Goal: Information Seeking & Learning: Learn about a topic

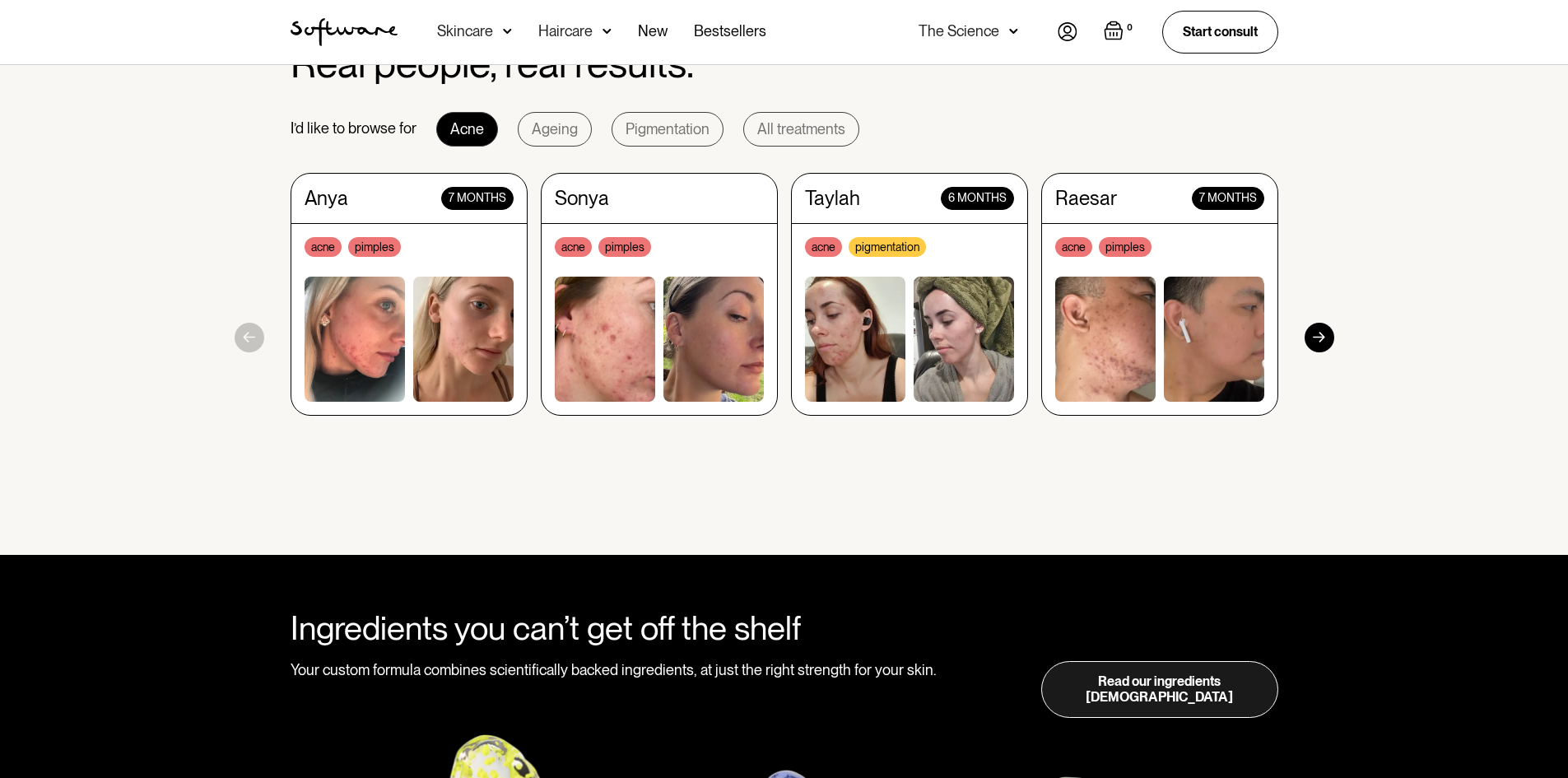
scroll to position [1565, 0]
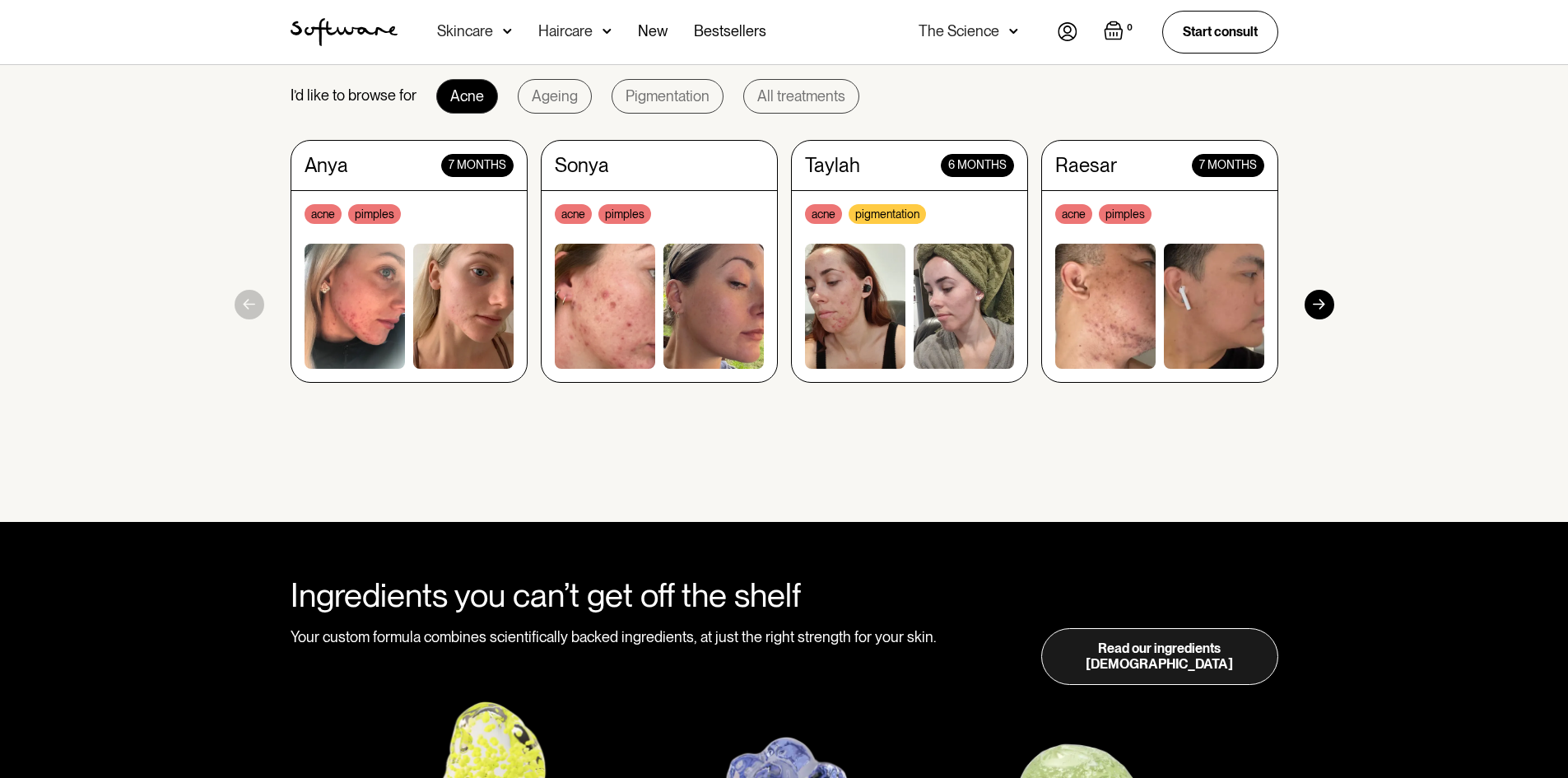
click at [1322, 300] on div at bounding box center [1319, 305] width 29 height 29
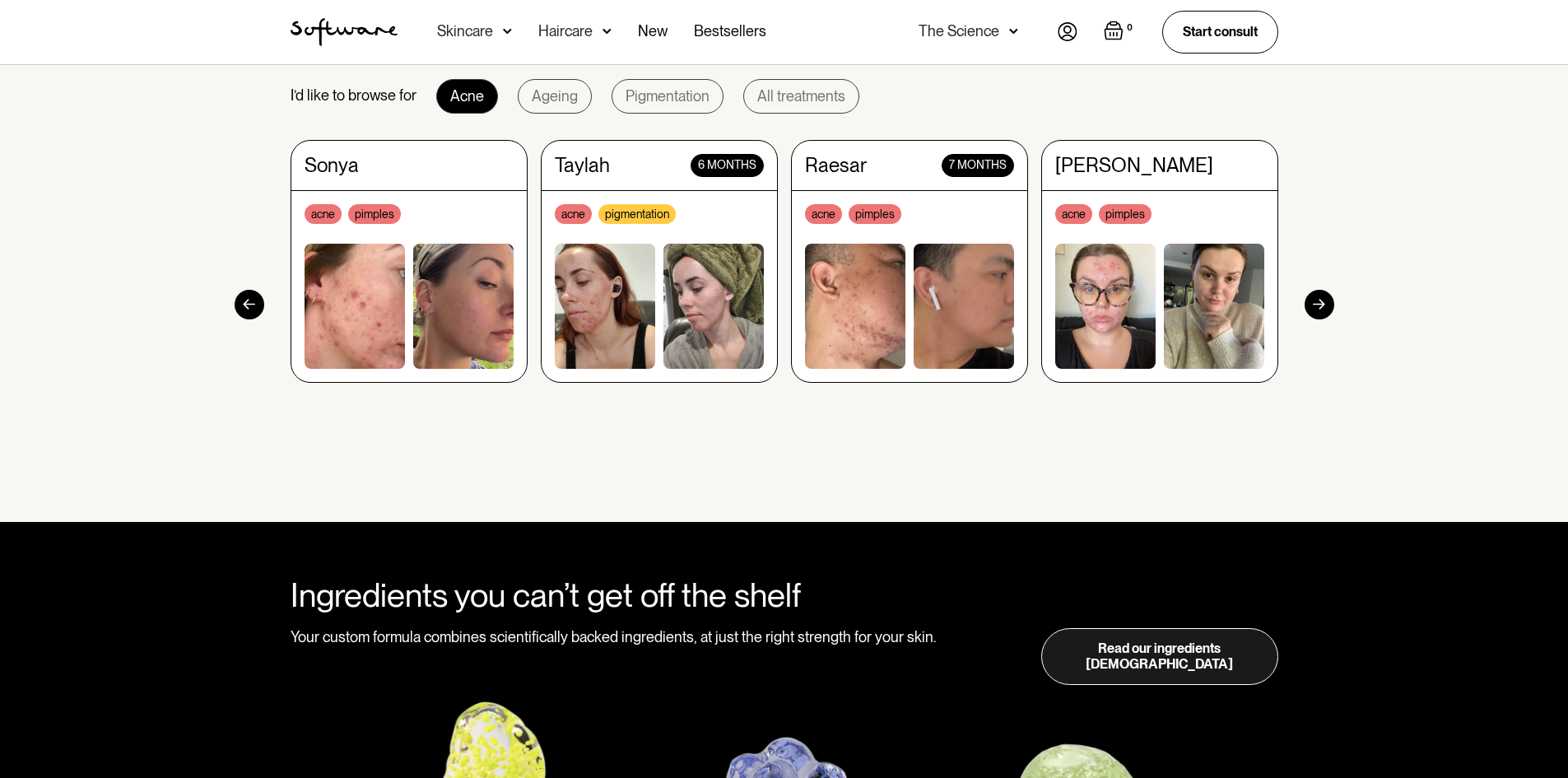
click at [1322, 300] on div at bounding box center [1319, 305] width 29 height 29
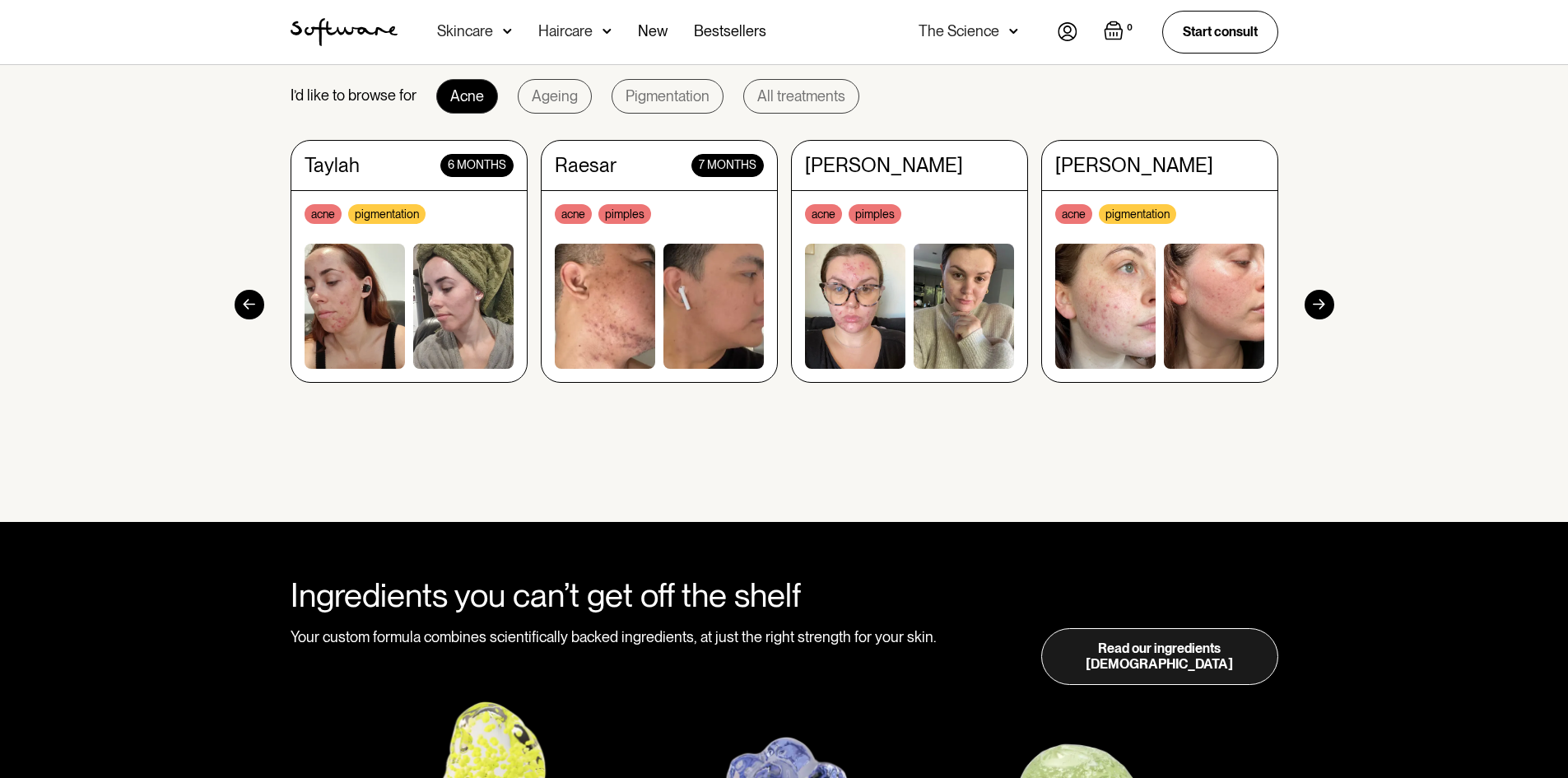
click at [1322, 300] on div at bounding box center [1319, 305] width 29 height 29
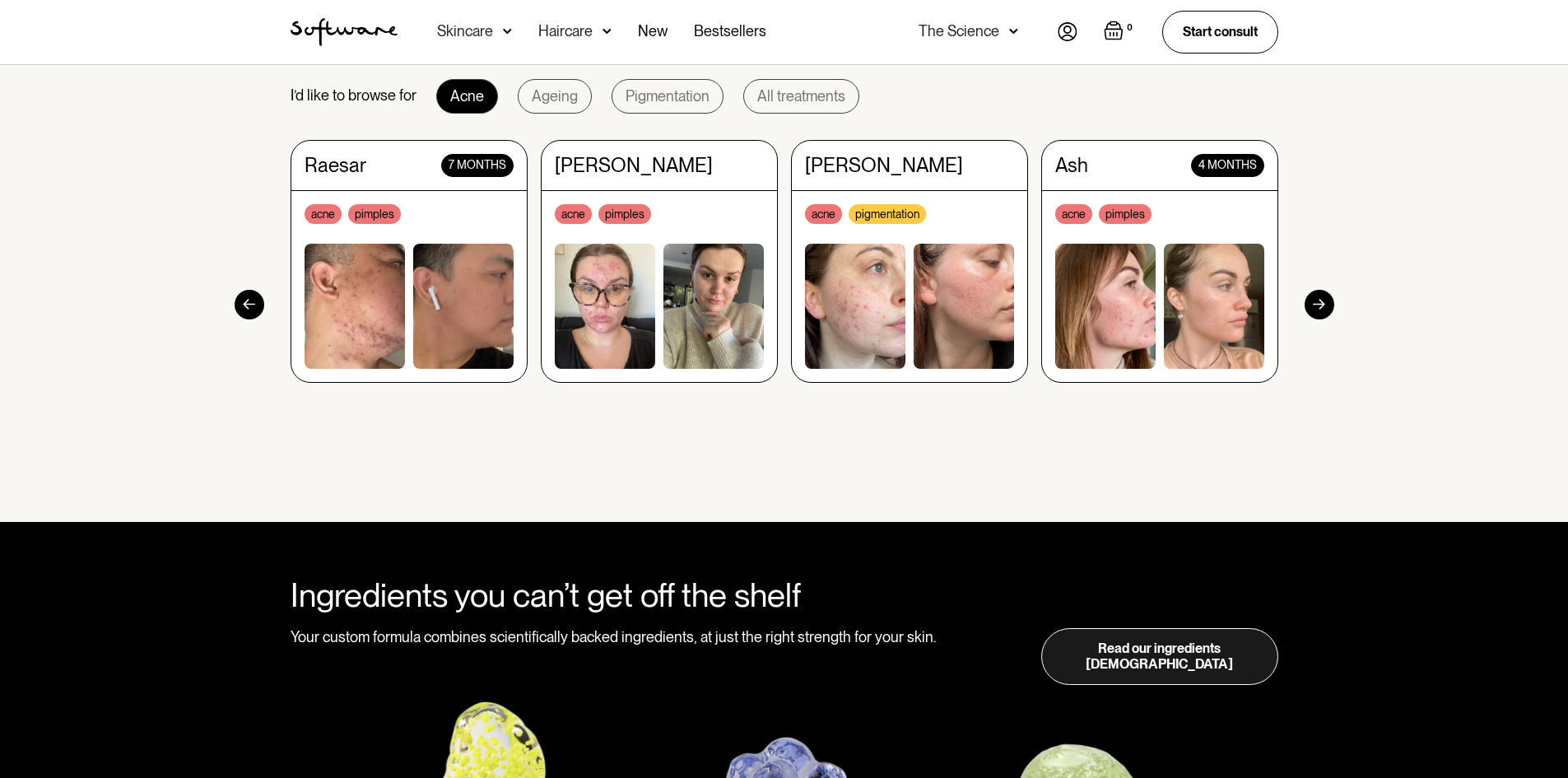
click at [1322, 300] on div at bounding box center [1319, 305] width 29 height 29
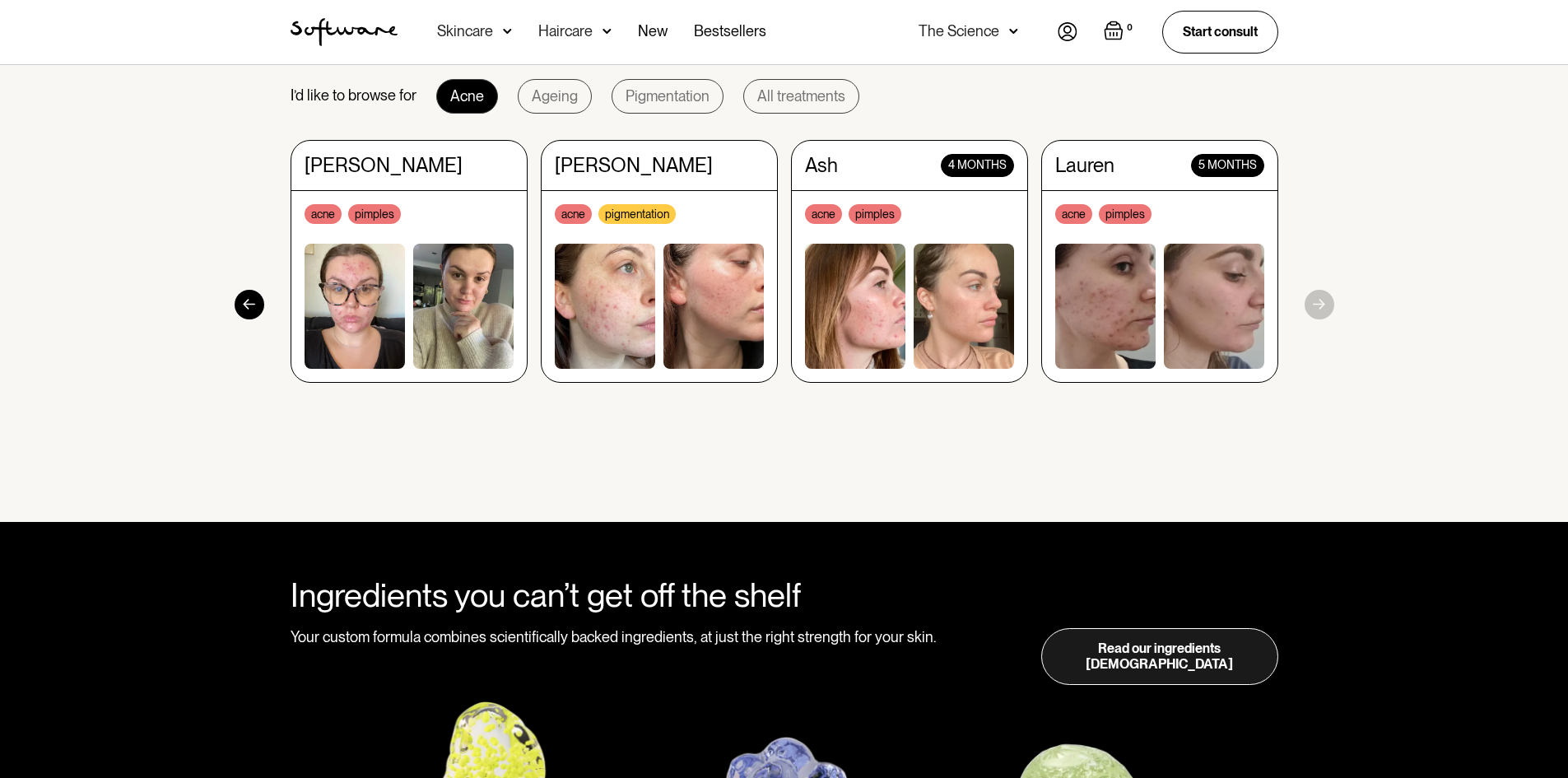
click at [1322, 300] on section "Real people, real results. I’d like to browse for Acne Ageing Pigmentation All …" at bounding box center [784, 240] width 1568 height 567
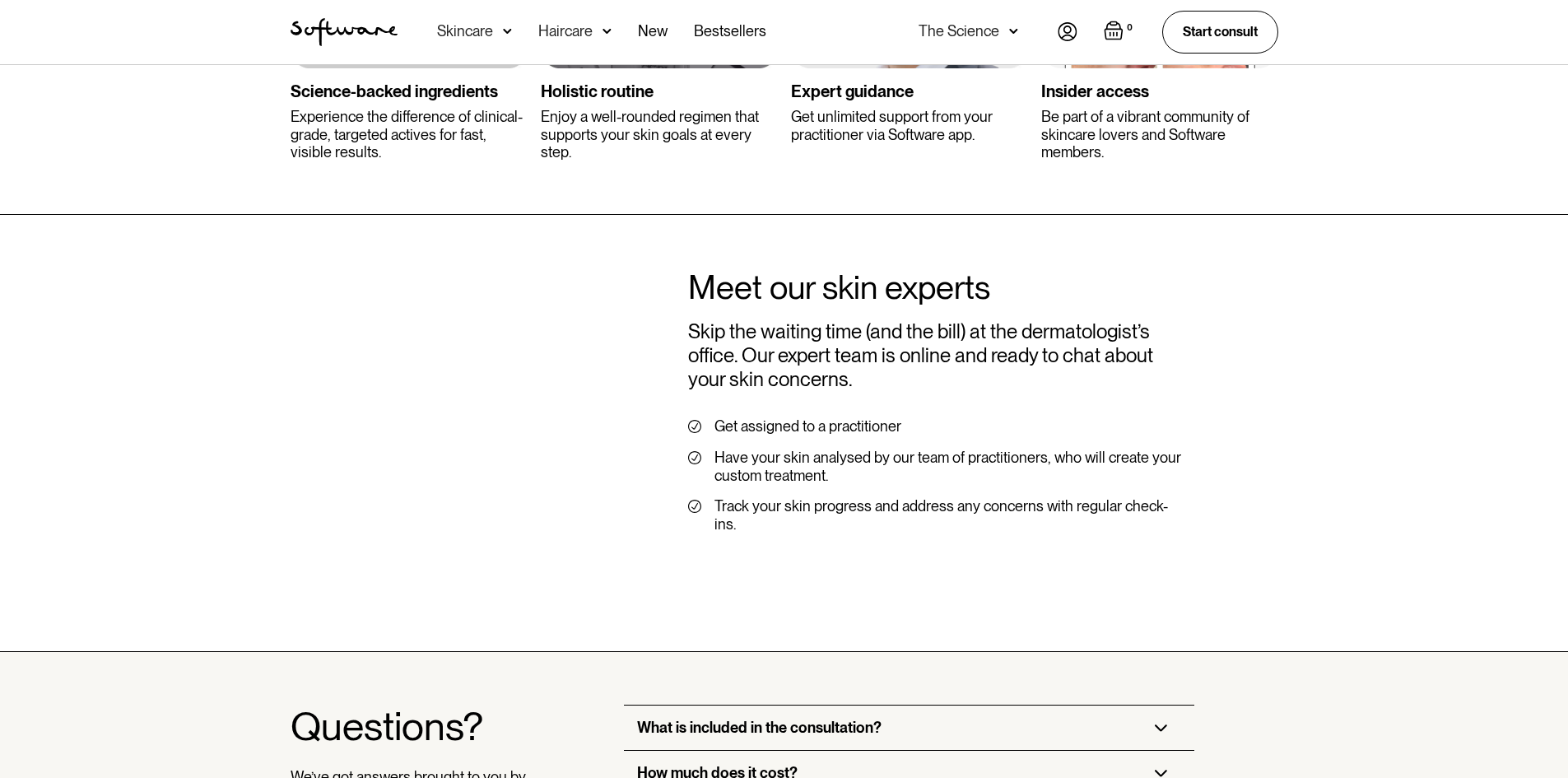
scroll to position [3788, 0]
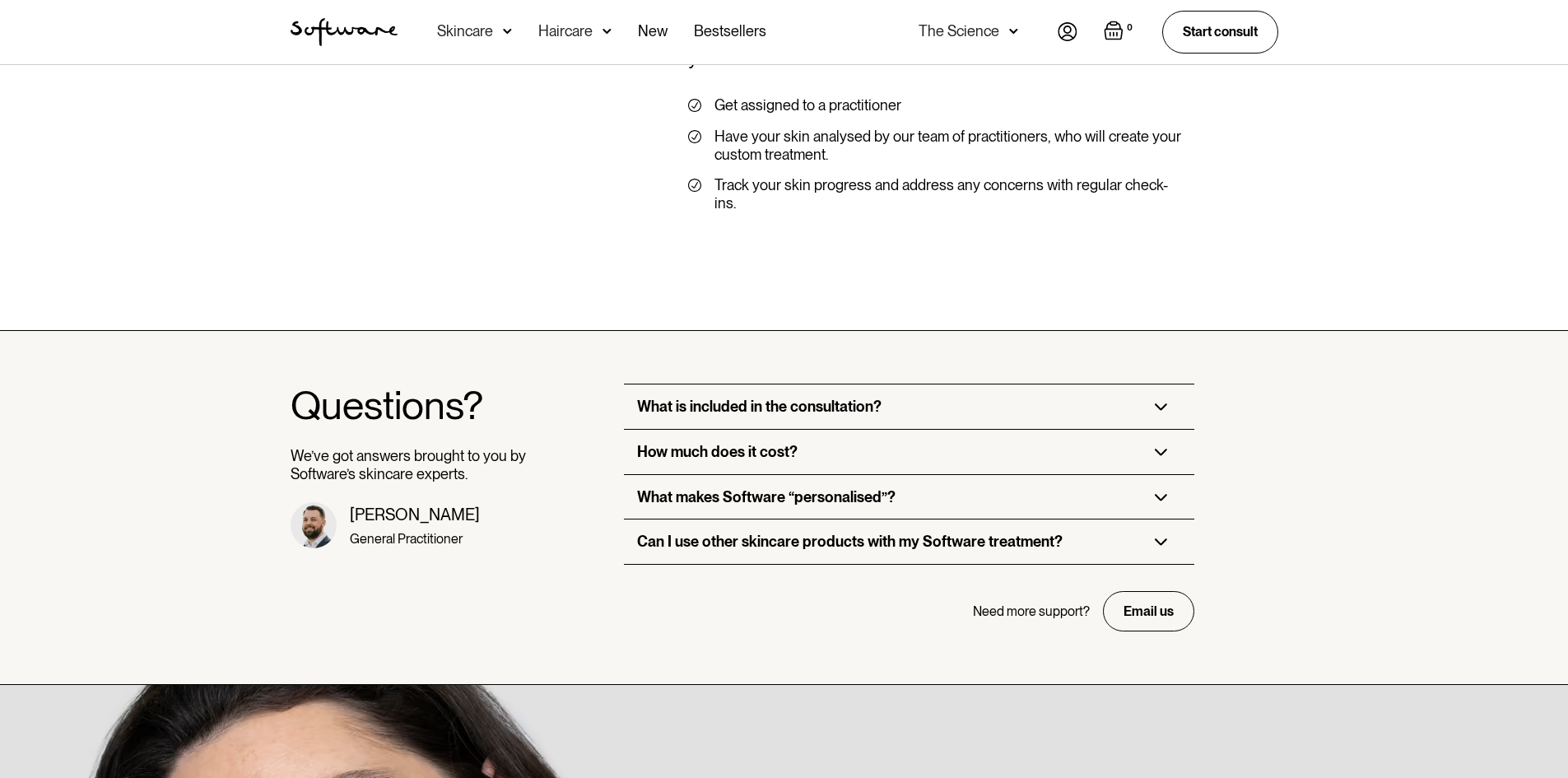
click at [1163, 403] on img at bounding box center [1161, 407] width 14 height 8
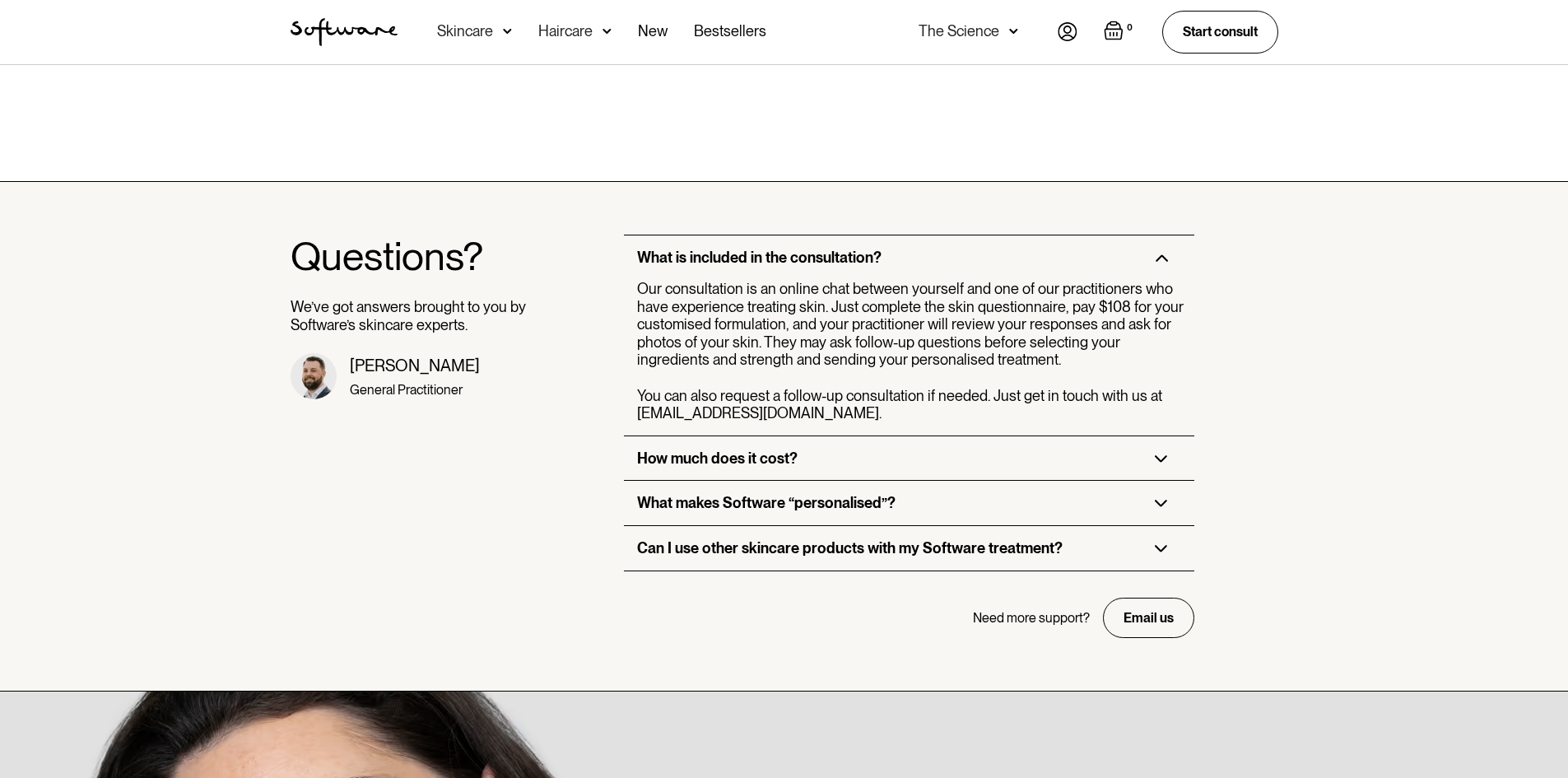
scroll to position [4035, 0]
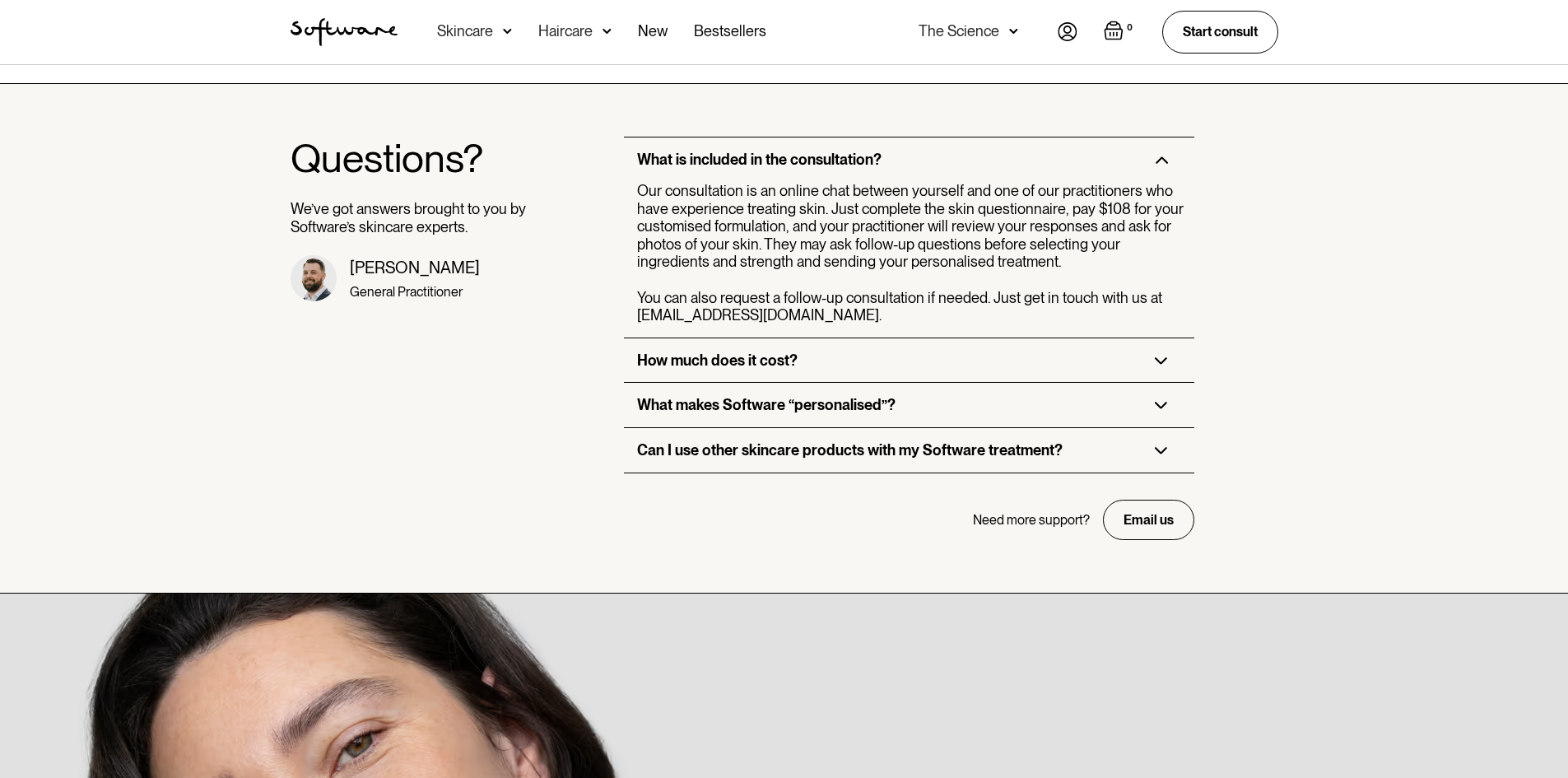
click at [1165, 402] on img at bounding box center [1161, 406] width 14 height 8
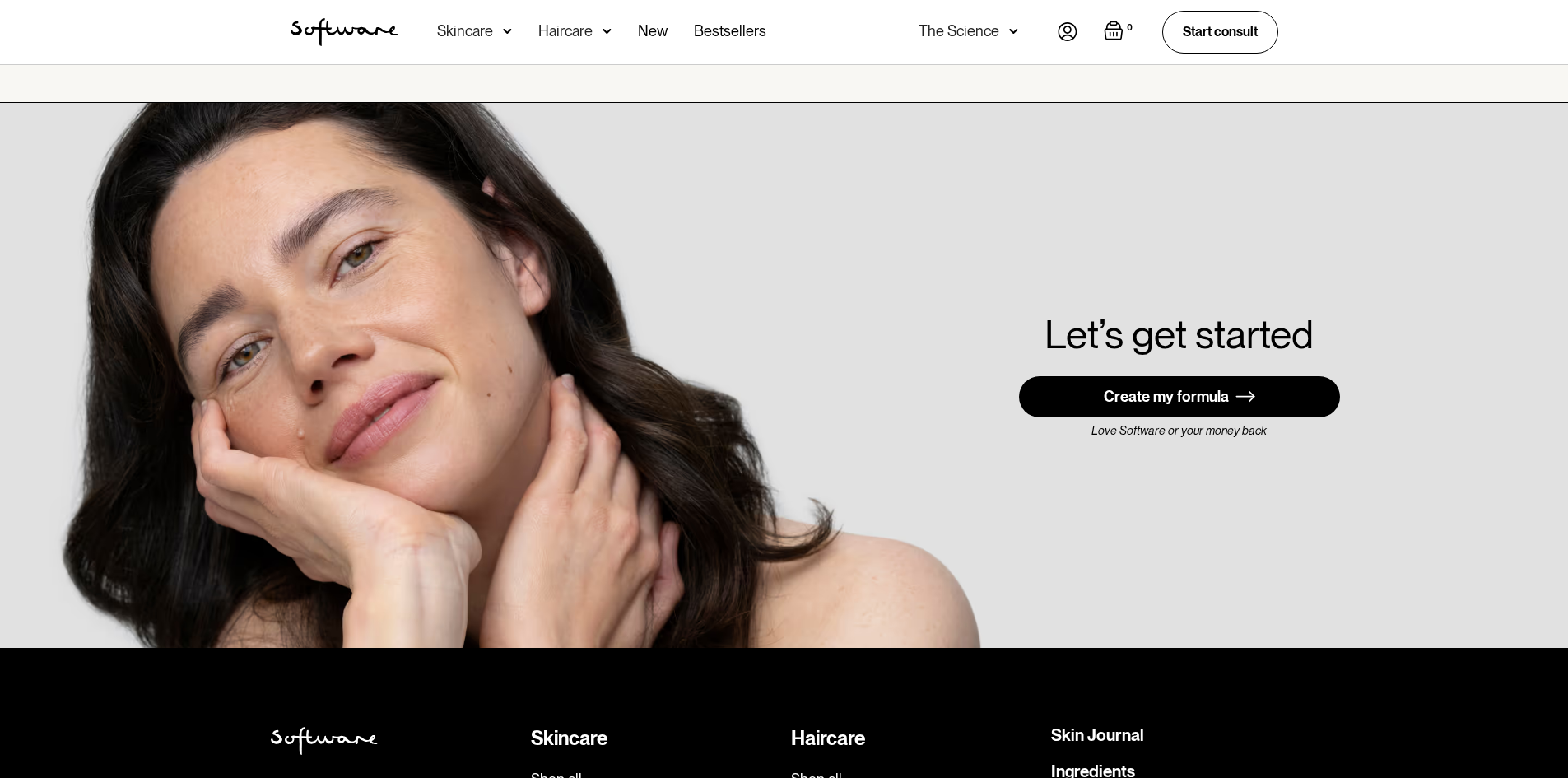
scroll to position [4612, 0]
